Goal: Task Accomplishment & Management: Use online tool/utility

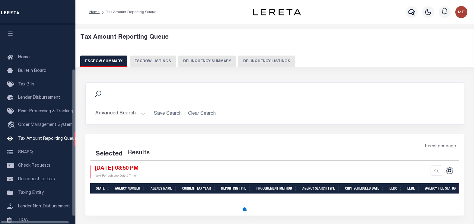
select select "100"
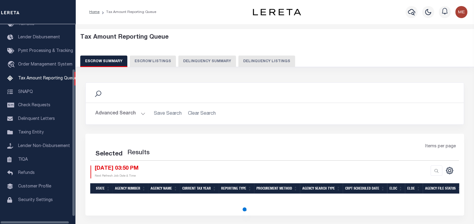
select select "100"
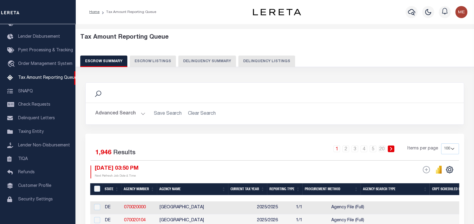
click at [265, 64] on button "Delinquency Listings" at bounding box center [266, 60] width 57 height 11
select select
select select "100"
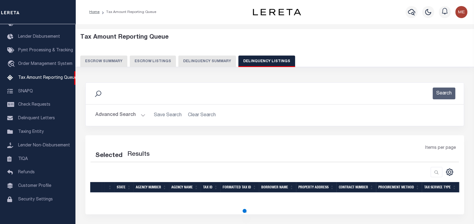
click at [142, 118] on button "Advanced Search" at bounding box center [120, 115] width 50 height 12
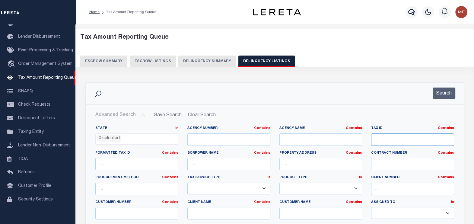
click at [395, 143] on input "text" at bounding box center [412, 139] width 83 height 12
select select "100"
paste input "16014010010000"
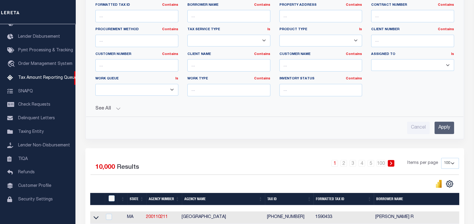
scroll to position [148, 0]
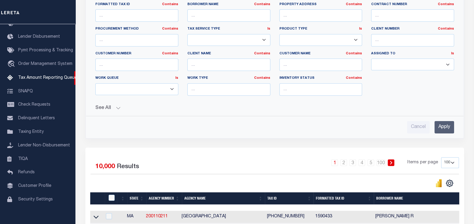
type input "16014010010000"
click at [448, 122] on input "Apply" at bounding box center [444, 127] width 20 height 12
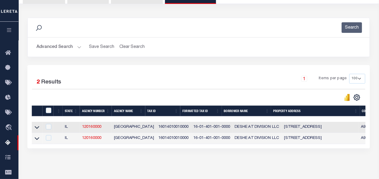
scroll to position [63, 0]
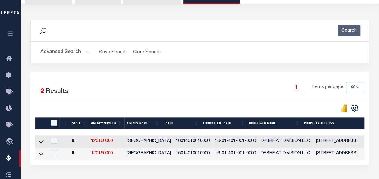
drag, startPoint x: 452, startPoint y: 2, endPoint x: 177, endPoint y: 160, distance: 317.2
click at [177, 160] on td "16014010010000" at bounding box center [192, 154] width 39 height 12
checkbox input "true"
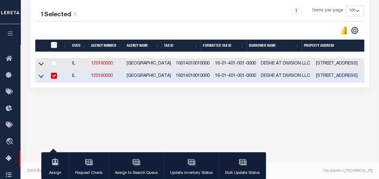
scroll to position [139, 0]
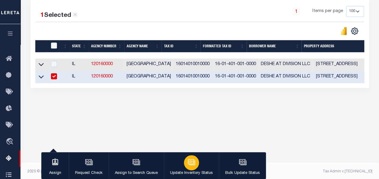
click at [184, 163] on div "button" at bounding box center [191, 162] width 15 height 15
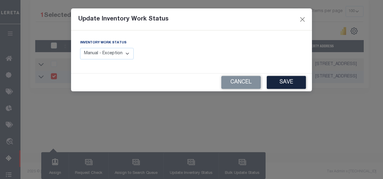
click at [103, 48] on select "Manual - Exception Pended - Awaiting Search Late Add Exception Completed" at bounding box center [107, 54] width 54 height 12
select select "2"
click at [80, 48] on select "Manual - Exception Pended - Awaiting Search Late Add Exception Completed" at bounding box center [107, 54] width 54 height 12
click at [296, 86] on button "Save" at bounding box center [286, 82] width 39 height 13
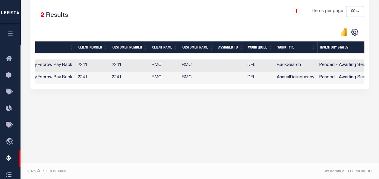
scroll to position [0, 0]
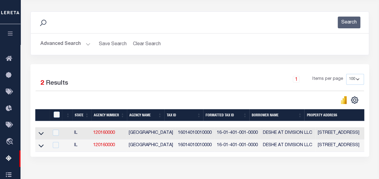
click at [86, 45] on button "Advanced Search" at bounding box center [65, 44] width 50 height 12
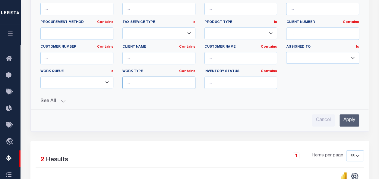
click at [167, 83] on input "text" at bounding box center [158, 83] width 73 height 12
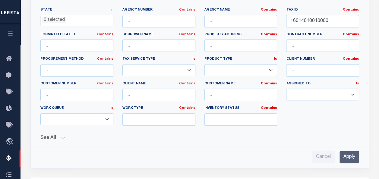
click at [64, 136] on button "See All" at bounding box center [199, 138] width 319 height 6
click at [60, 137] on button "See All" at bounding box center [199, 138] width 319 height 6
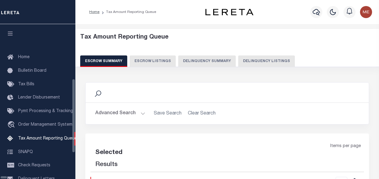
select select "100"
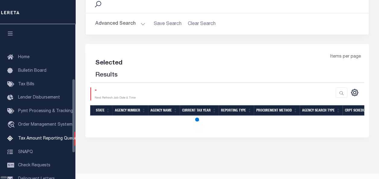
select select "100"
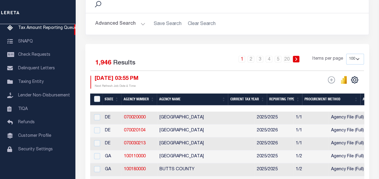
scroll to position [0, 0]
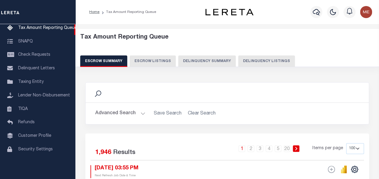
click at [213, 58] on button "Delinquency Summary" at bounding box center [207, 60] width 58 height 11
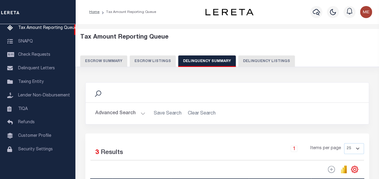
click at [269, 62] on button "Delinquency Listings" at bounding box center [266, 60] width 57 height 11
select select "100"
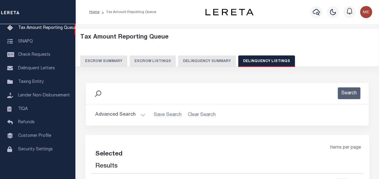
select select "100"
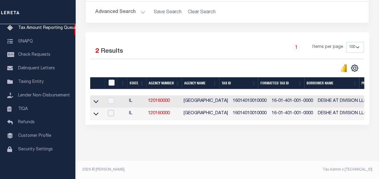
click at [114, 112] on input "checkbox" at bounding box center [111, 113] width 6 height 6
checkbox input "true"
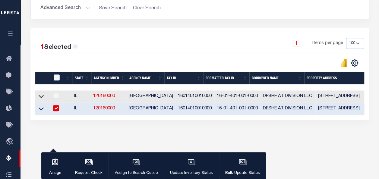
scroll to position [106, 0]
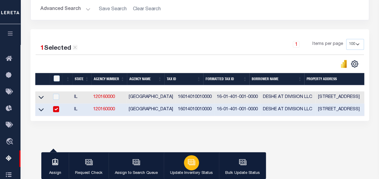
click at [195, 166] on div "button" at bounding box center [191, 162] width 15 height 15
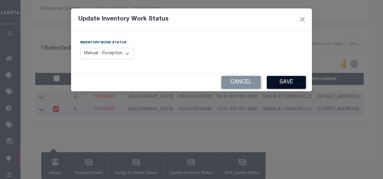
click at [294, 85] on button "Save" at bounding box center [286, 82] width 39 height 13
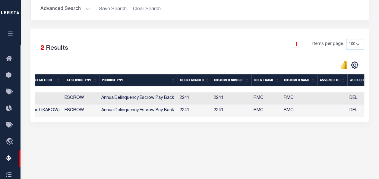
scroll to position [0, 527]
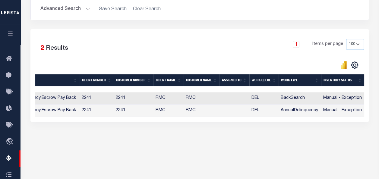
click at [118, 122] on div "1 Selected 2 Results 1 Items per page 10 25 50 100 500" at bounding box center [199, 75] width 339 height 93
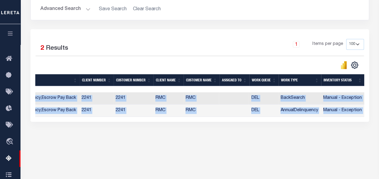
drag, startPoint x: 118, startPoint y: 123, endPoint x: 112, endPoint y: 121, distance: 6.4
click at [112, 121] on div "1 Selected 2 Results 1 Items per page 10 25 50 100 500" at bounding box center [199, 75] width 339 height 93
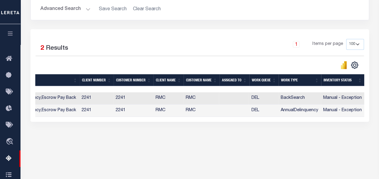
click at [118, 122] on div "1 Selected 2 Results 1 Items per page 10 25 50 100 500" at bounding box center [199, 75] width 339 height 93
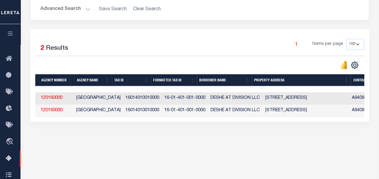
scroll to position [0, 50]
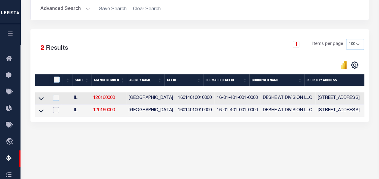
click at [57, 109] on input "checkbox" at bounding box center [56, 110] width 6 height 6
checkbox input "true"
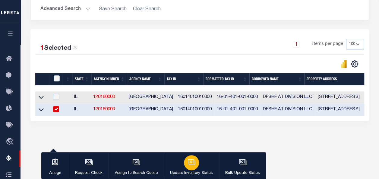
click at [196, 166] on div "button" at bounding box center [191, 162] width 15 height 15
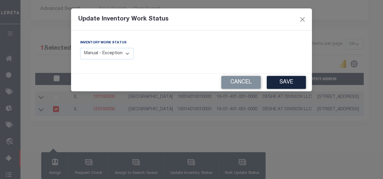
click at [122, 55] on select "Manual - Exception Pended - Awaiting Search Late Add Exception Completed" at bounding box center [107, 54] width 54 height 12
select select "2"
click at [80, 48] on select "Manual - Exception Pended - Awaiting Search Late Add Exception Completed" at bounding box center [107, 54] width 54 height 12
click at [290, 80] on button "Save" at bounding box center [286, 82] width 39 height 13
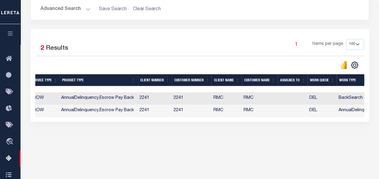
scroll to position [0, 540]
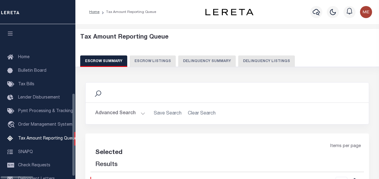
select select "100"
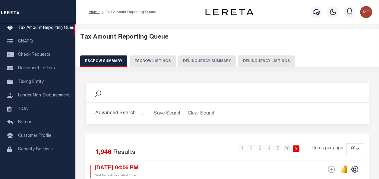
click at [239, 65] on button "Delinquency Listings" at bounding box center [266, 60] width 57 height 11
select select "100"
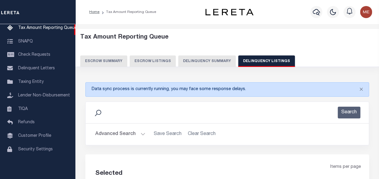
scroll to position [119, 0]
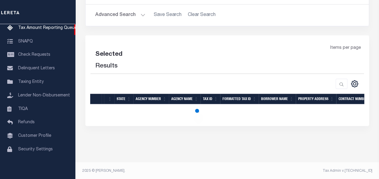
select select "100"
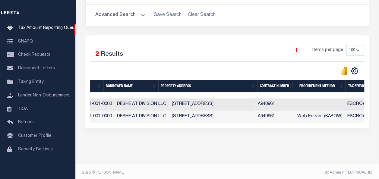
scroll to position [0, 0]
